Goal: Task Accomplishment & Management: Complete application form

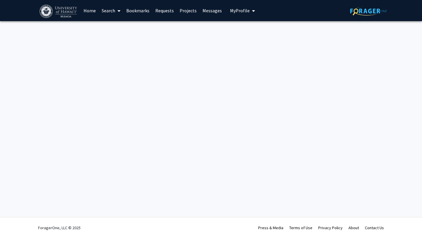
click at [62, 61] on div "Skip navigation Home Search Bookmarks Requests Projects Messages My Profile [PE…" at bounding box center [211, 119] width 422 height 238
click at [87, 8] on link "Home" at bounding box center [90, 10] width 18 height 21
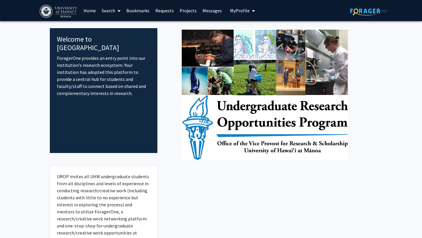
click at [89, 16] on link "Home" at bounding box center [90, 10] width 18 height 21
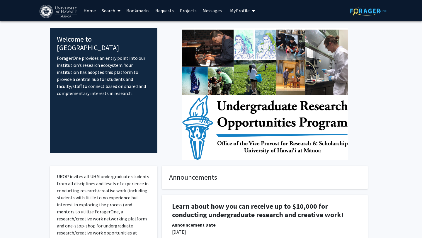
click at [240, 7] on button "My Profile" at bounding box center [243, 10] width 28 height 21
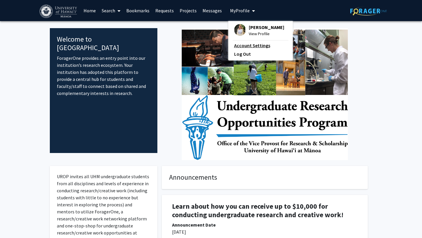
click at [250, 44] on link "Account Settings" at bounding box center [260, 45] width 53 height 7
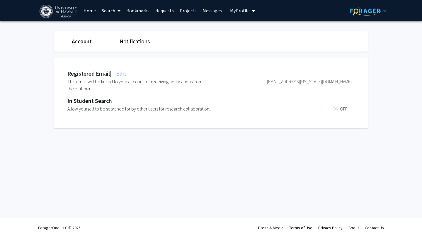
click at [86, 6] on link "Home" at bounding box center [90, 10] width 18 height 21
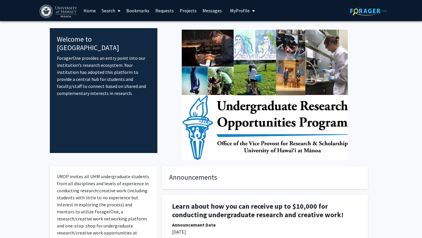
click at [168, 11] on link "Requests" at bounding box center [165, 10] width 24 height 21
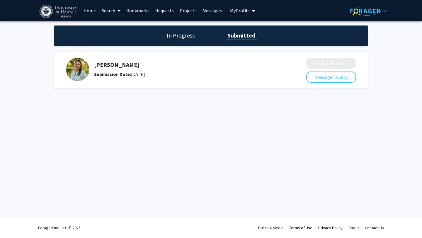
click at [182, 13] on link "Projects" at bounding box center [188, 10] width 23 height 21
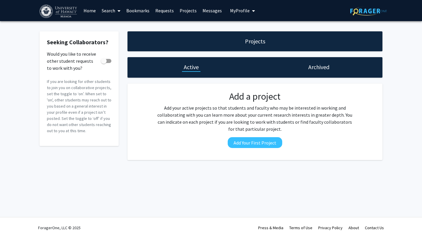
click at [136, 10] on link "Bookmarks" at bounding box center [137, 10] width 29 height 21
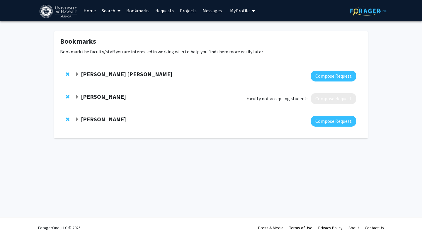
click at [104, 119] on strong "[PERSON_NAME]" at bounding box center [103, 119] width 45 height 7
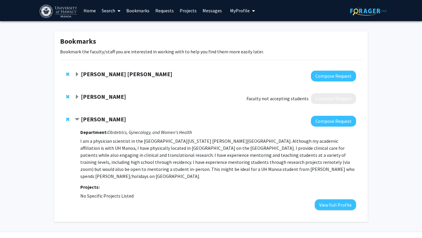
click at [99, 122] on strong "[PERSON_NAME]" at bounding box center [103, 119] width 45 height 7
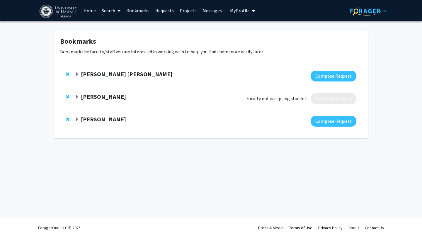
click at [104, 79] on div at bounding box center [216, 76] width 282 height 11
click at [105, 78] on div "[PERSON_NAME] [PERSON_NAME] Compose Request" at bounding box center [216, 76] width 282 height 11
click at [105, 76] on strong "[PERSON_NAME] [PERSON_NAME]" at bounding box center [127, 73] width 92 height 7
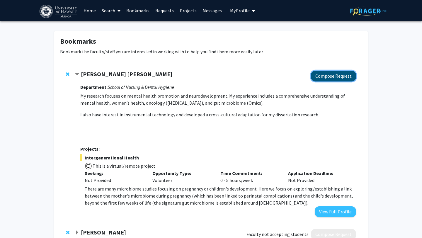
click at [321, 77] on button "Compose Request" at bounding box center [333, 76] width 45 height 11
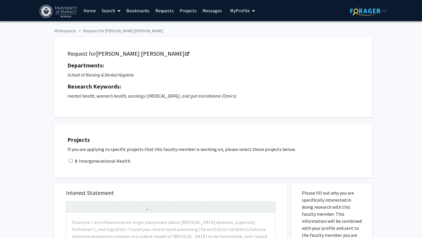
click at [98, 155] on div "Projects If you are applying to specific projects that this faculty member is w…" at bounding box center [217, 151] width 311 height 40
click at [98, 156] on div "Projects If you are applying to specific projects that this faculty member is w…" at bounding box center [217, 151] width 311 height 40
click at [98, 159] on label "Intergenerational Health" at bounding box center [102, 161] width 56 height 7
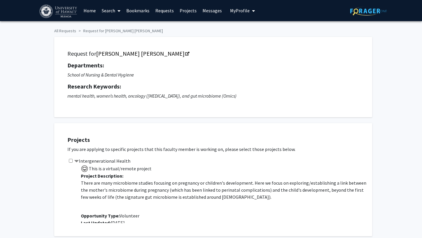
click at [70, 160] on input "checkbox" at bounding box center [71, 161] width 4 height 4
checkbox input "true"
